Goal: Task Accomplishment & Management: Understand process/instructions

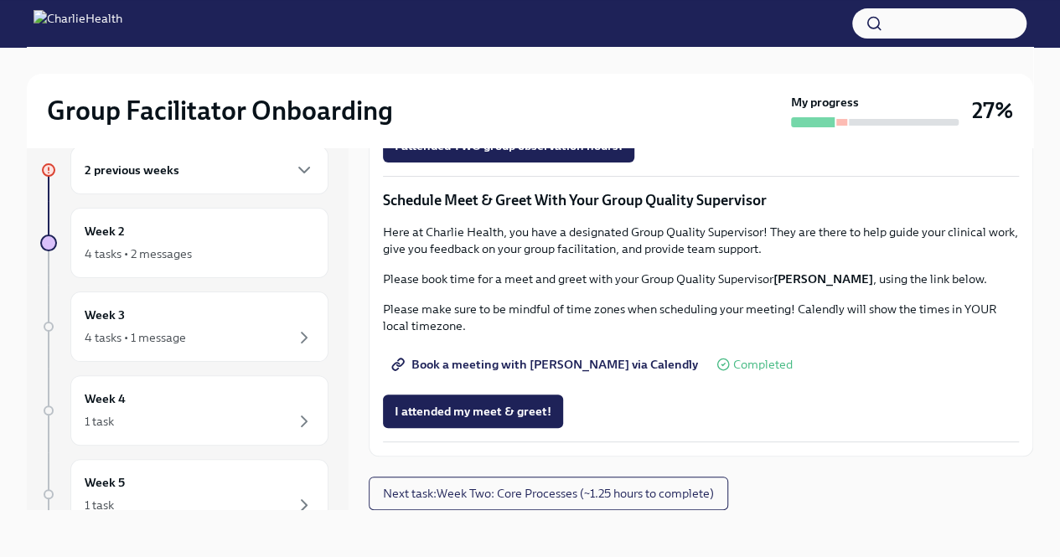
scroll to position [1579, 0]
click at [655, 491] on span "Next task : Week Two: Core Processes (~1.25 hours to complete)" at bounding box center [548, 493] width 331 height 17
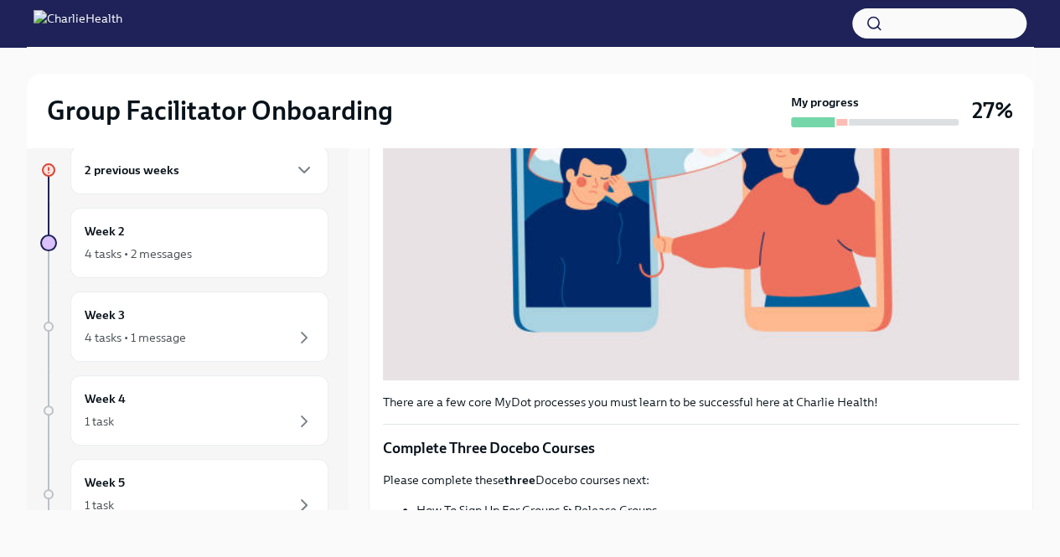
scroll to position [587, 0]
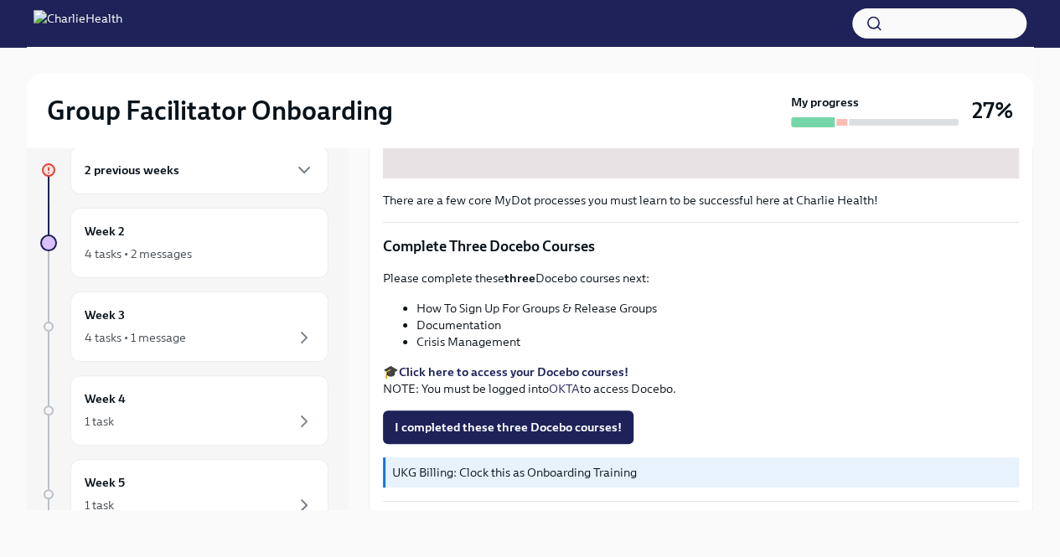
click at [188, 172] on div "2 previous weeks" at bounding box center [200, 170] width 230 height 20
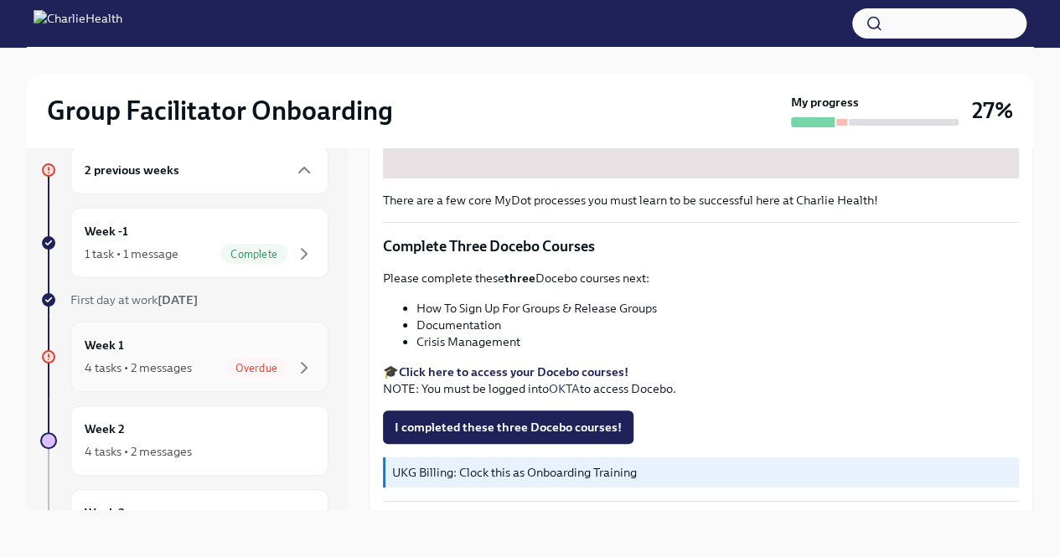
click at [258, 373] on div "Overdue" at bounding box center [256, 368] width 62 height 20
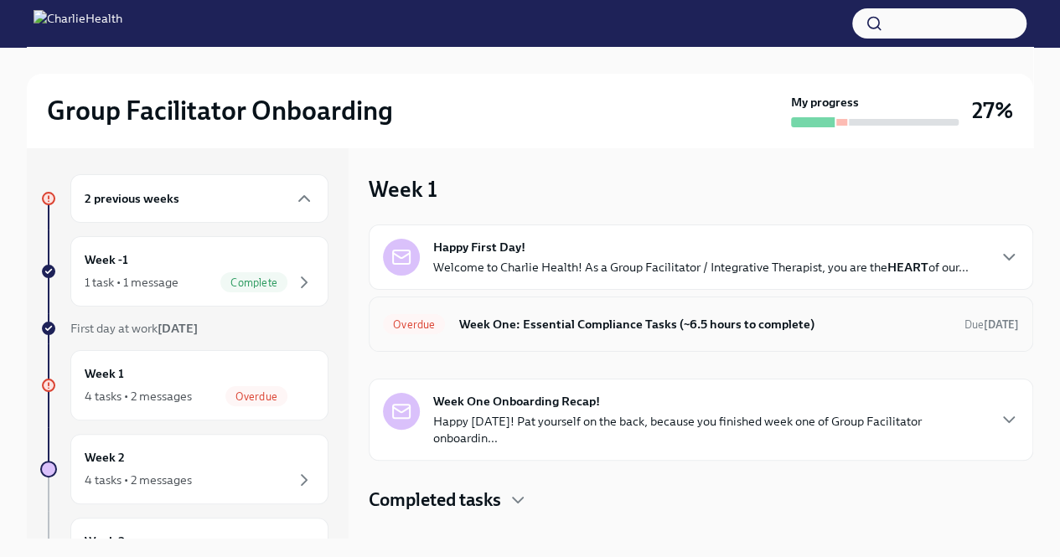
click at [513, 320] on h6 "Week One: Essential Compliance Tasks (~6.5 hours to complete)" at bounding box center [705, 324] width 493 height 18
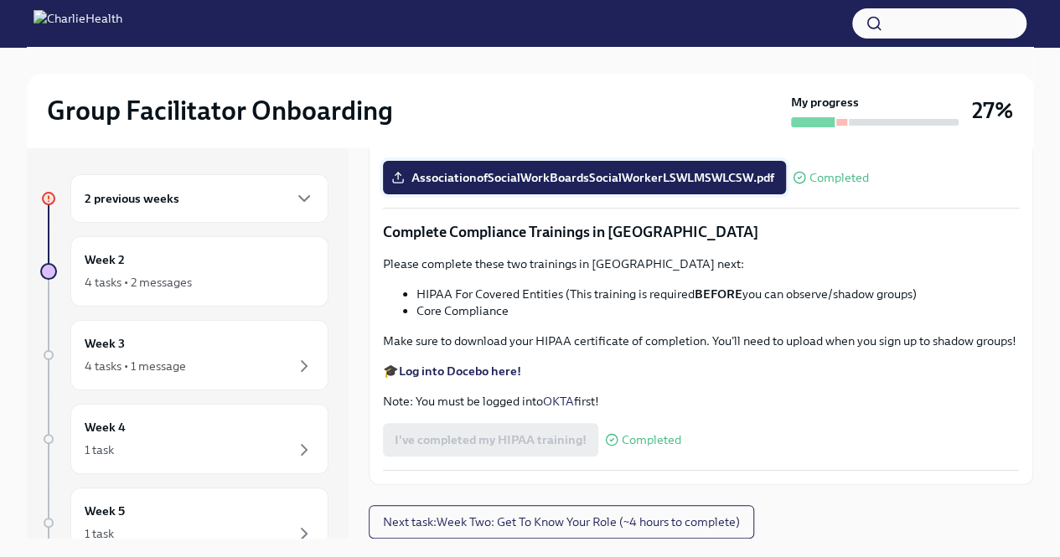
scroll to position [29, 0]
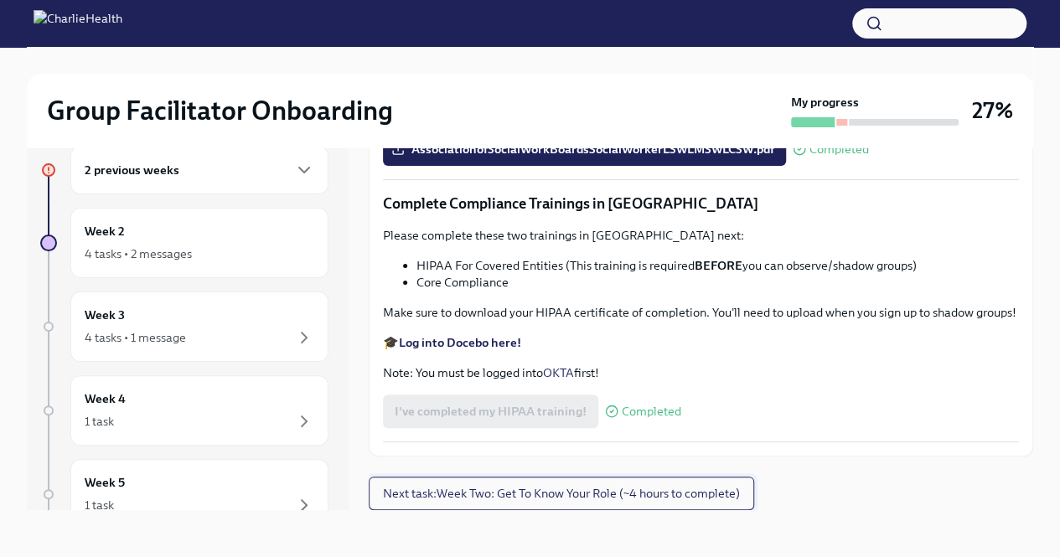
click at [529, 510] on button "Next task : Week Two: Get To Know Your Role (~4 hours to complete)" at bounding box center [562, 494] width 386 height 34
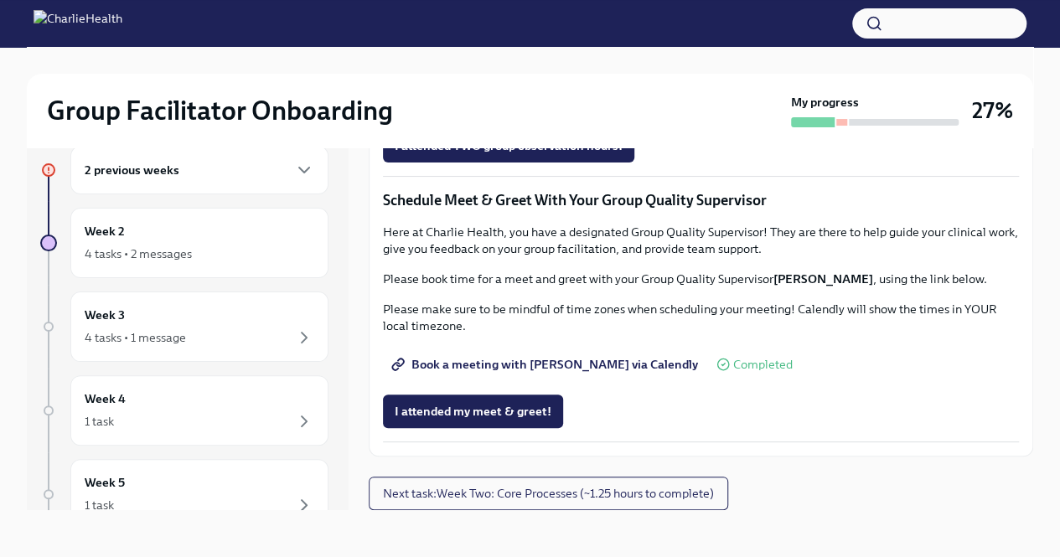
scroll to position [1579, 0]
click at [585, 492] on span "Next task : Week Two: Core Processes (~1.25 hours to complete)" at bounding box center [548, 493] width 331 height 17
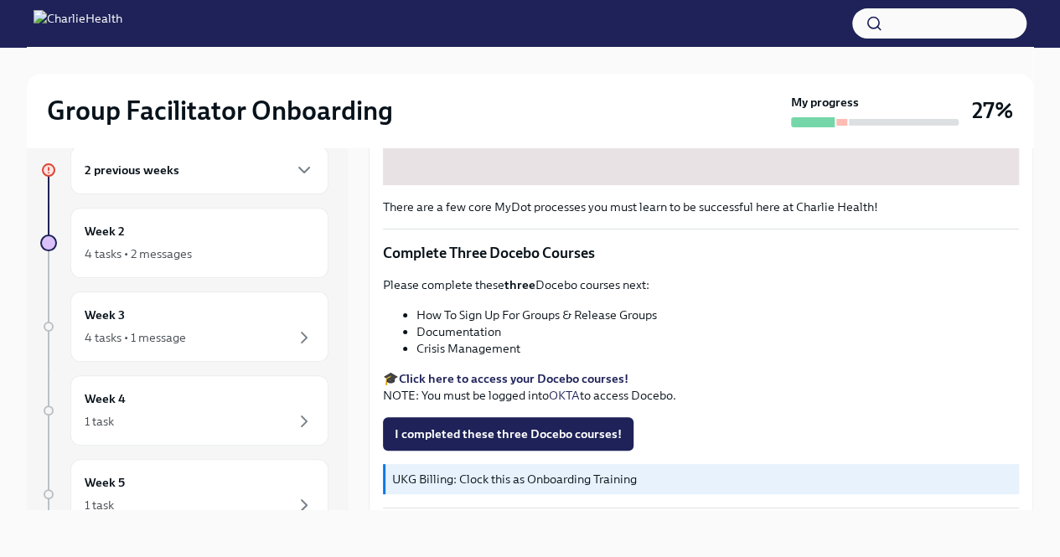
scroll to position [587, 0]
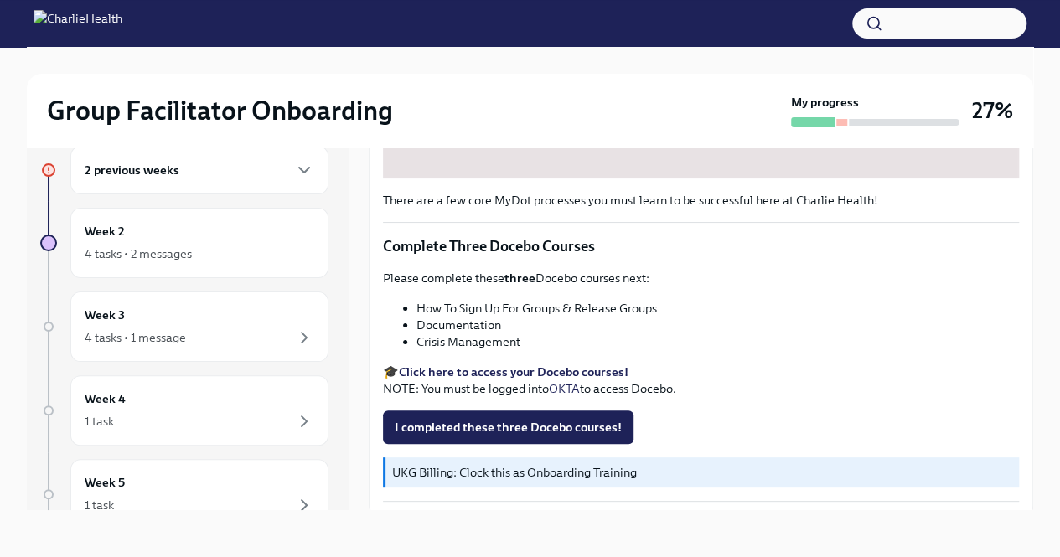
click at [523, 365] on strong "Click here to access your Docebo courses!" at bounding box center [514, 372] width 230 height 15
